Goal: Task Accomplishment & Management: Use online tool/utility

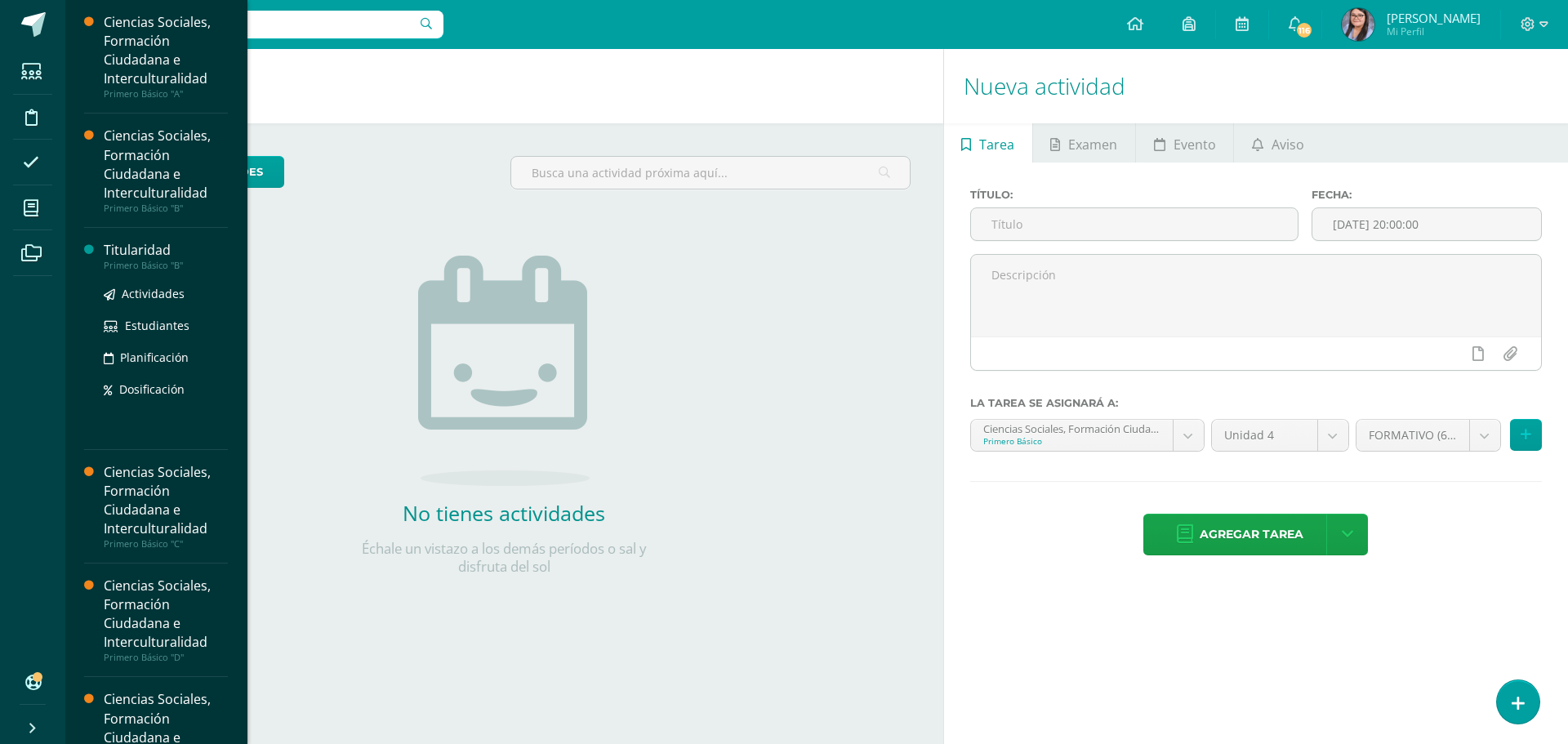
click at [128, 253] on div "Titularidad" at bounding box center [166, 250] width 124 height 19
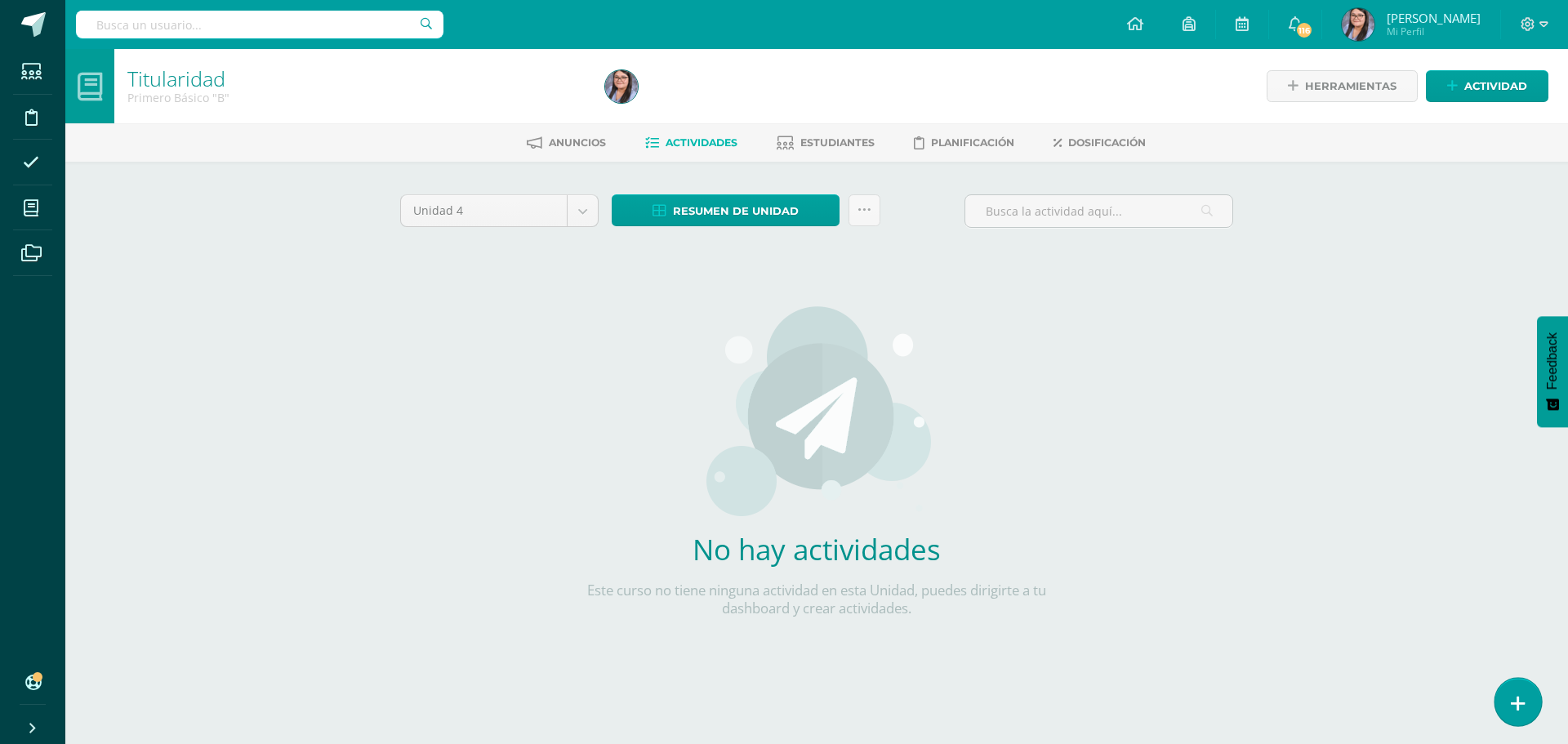
click at [1508, 705] on link at bounding box center [1518, 702] width 47 height 48
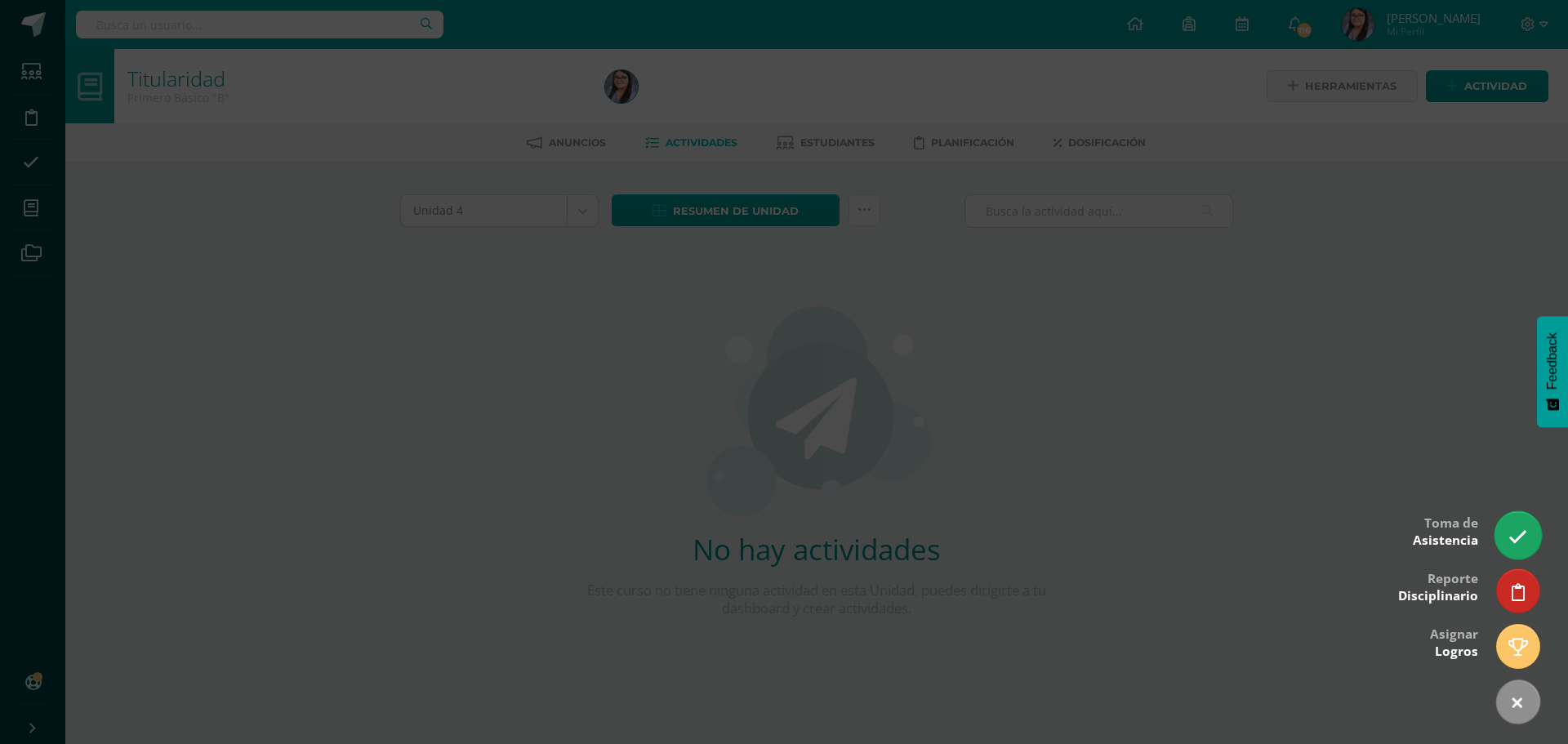
click at [1511, 547] on icon at bounding box center [1518, 537] width 19 height 19
